Goal: Task Accomplishment & Management: Use online tool/utility

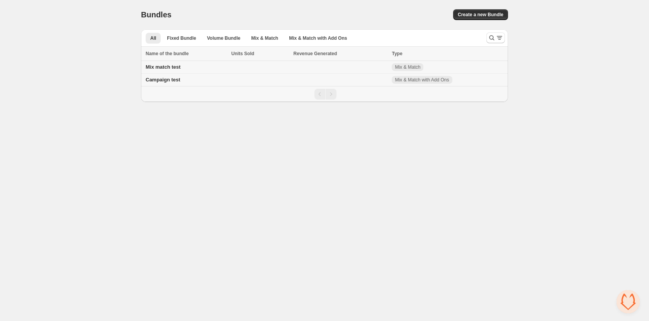
click at [172, 66] on span "Mix match test" at bounding box center [163, 67] width 35 height 6
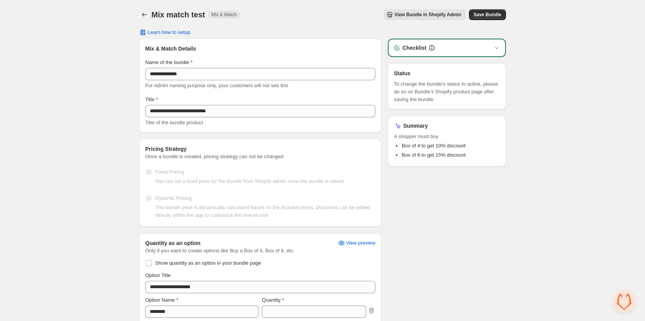
click at [403, 17] on span "View Bundle in Shopify Admin" at bounding box center [427, 15] width 67 height 6
